Goal: Task Accomplishment & Management: Use online tool/utility

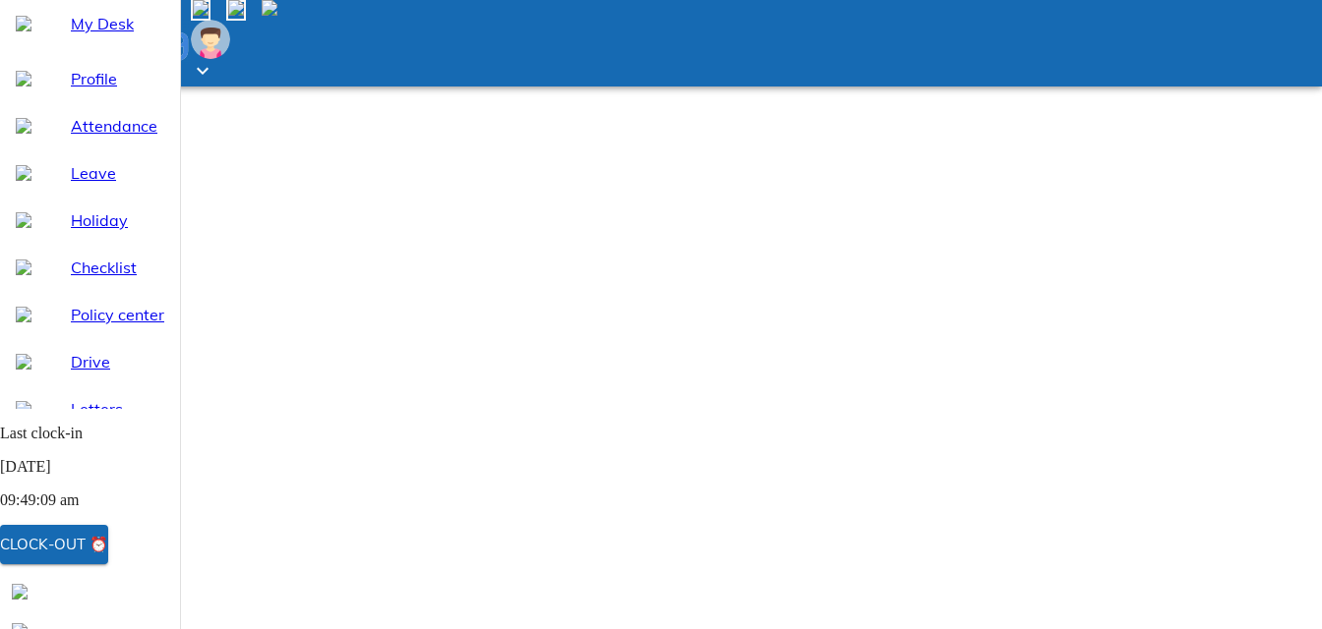
click at [108, 544] on div "Clock-out ⏰" at bounding box center [54, 545] width 108 height 26
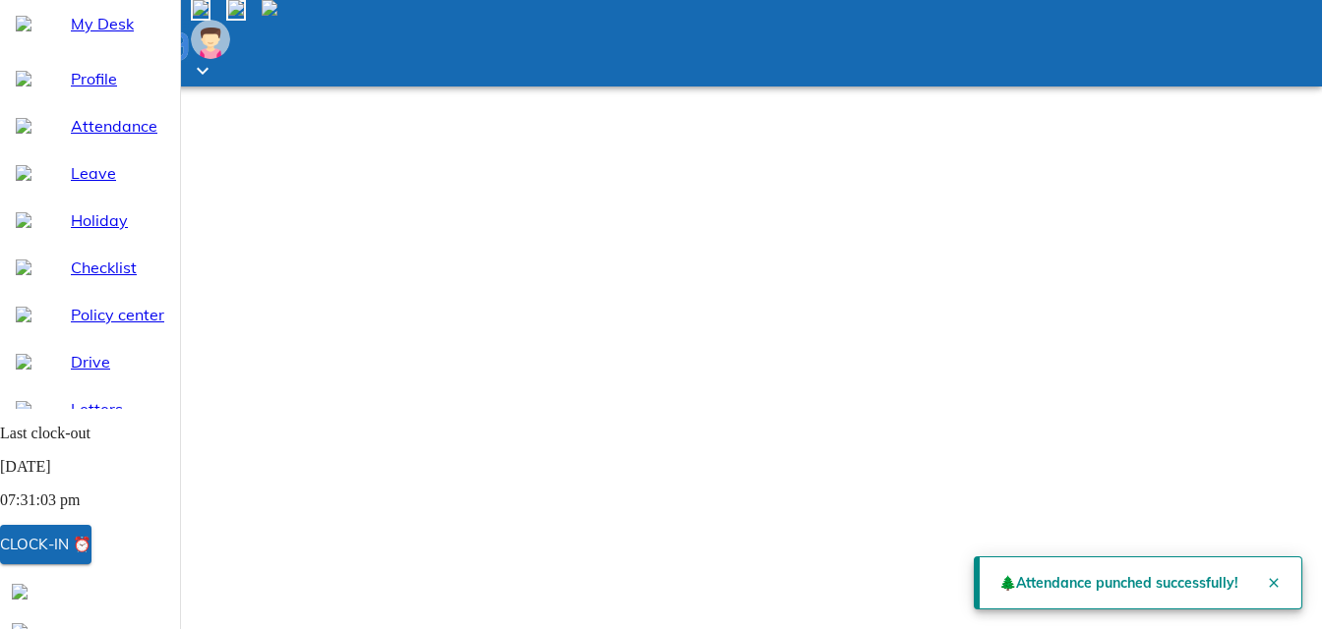
click at [89, 138] on span "Attendance" at bounding box center [117, 126] width 93 height 24
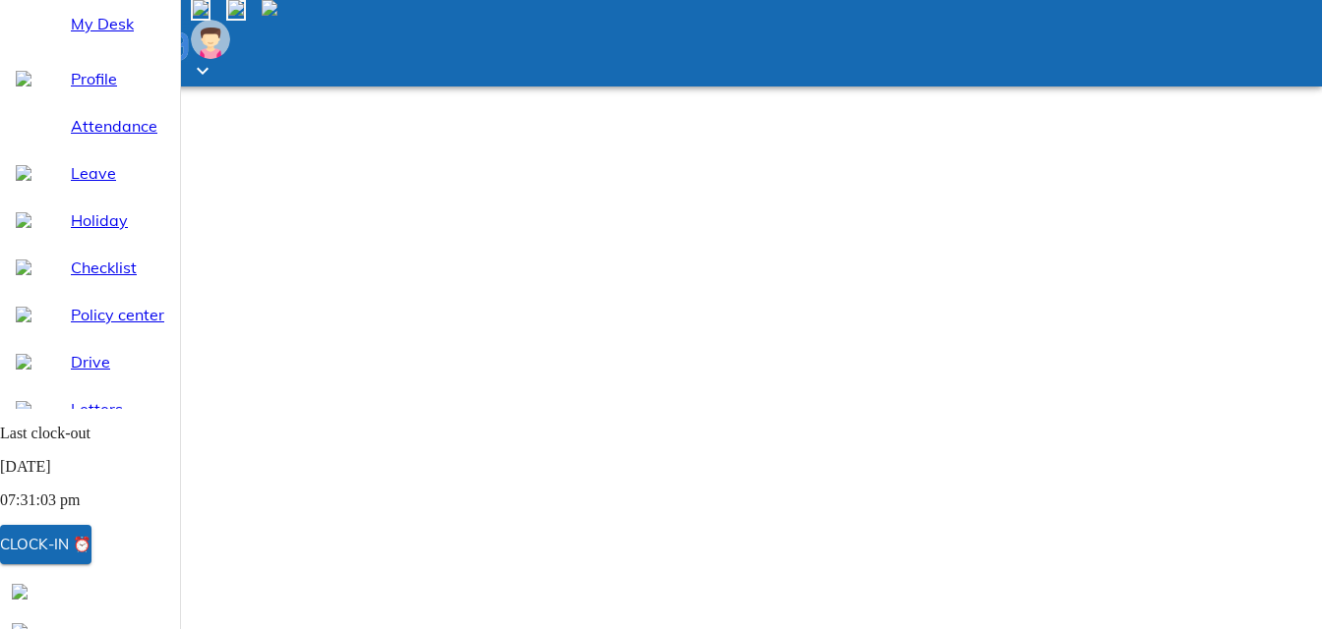
select select "8"
click at [88, 35] on span "My Desk" at bounding box center [117, 24] width 93 height 24
